Goal: Task Accomplishment & Management: Manage account settings

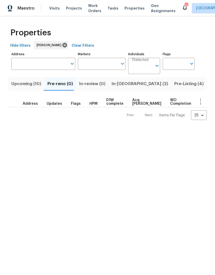
click at [172, 89] on button "Pre-Listing (4)" at bounding box center [190, 83] width 36 height 13
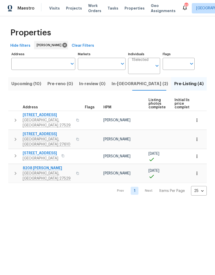
click at [37, 132] on span "[STREET_ADDRESS]" at bounding box center [48, 134] width 50 height 5
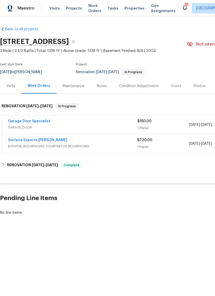
click at [196, 86] on div "Photos" at bounding box center [200, 85] width 12 height 5
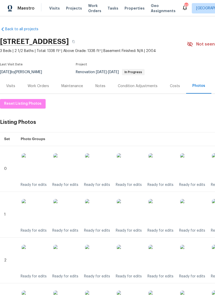
click at [44, 87] on div "Work Orders" at bounding box center [38, 85] width 21 height 5
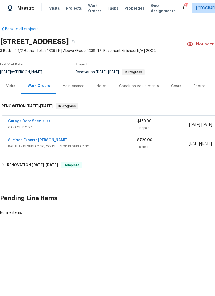
click at [14, 122] on link "Garage Door Specialist" at bounding box center [29, 121] width 42 height 4
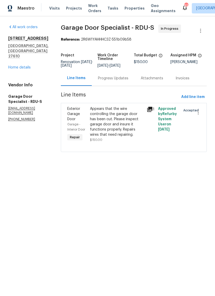
click at [129, 81] on div "Progress Updates" at bounding box center [113, 78] width 30 height 5
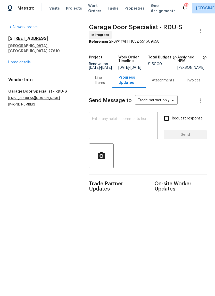
click at [12, 60] on link "Home details" at bounding box center [19, 62] width 22 height 4
